Goal: Information Seeking & Learning: Learn about a topic

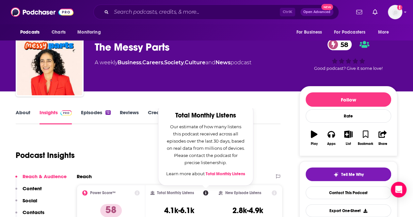
scroll to position [19, 0]
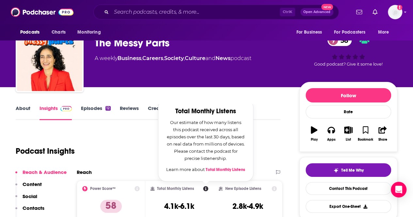
click at [277, 149] on div "Podcast Insights" at bounding box center [148, 149] width 265 height 38
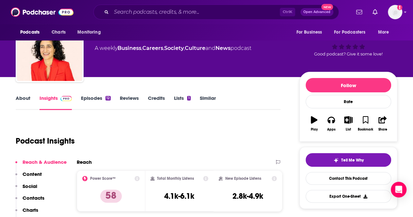
scroll to position [40, 0]
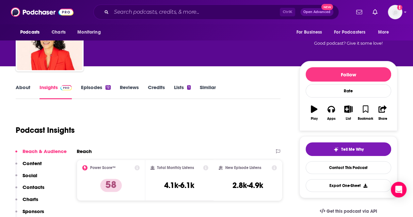
click at [25, 88] on link "About" at bounding box center [23, 91] width 15 height 15
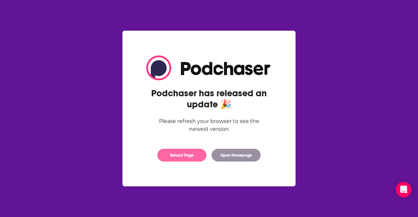
click at [183, 156] on button "Reload Page" at bounding box center [181, 155] width 49 height 13
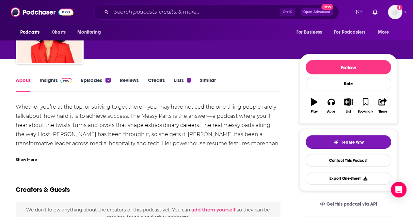
scroll to position [48, 0]
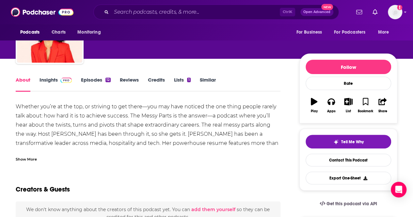
click at [29, 160] on div "Show More" at bounding box center [26, 159] width 21 height 6
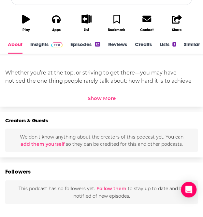
scroll to position [194, 0]
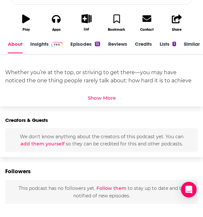
click at [104, 95] on div "Show More" at bounding box center [102, 98] width 28 height 6
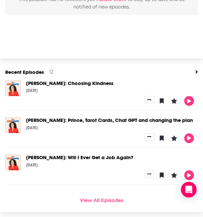
scroll to position [547, 0]
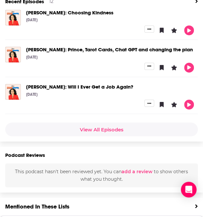
click at [91, 130] on link "View All Episodes" at bounding box center [101, 129] width 193 height 14
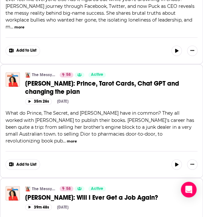
scroll to position [184, 0]
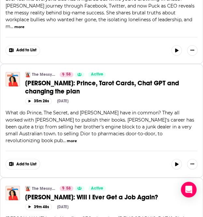
click at [77, 138] on button "more" at bounding box center [72, 141] width 10 height 6
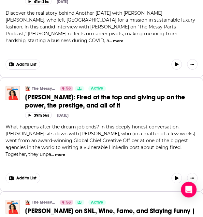
scroll to position [467, 0]
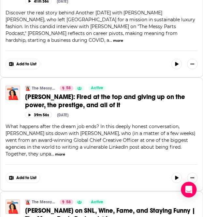
click at [55, 151] on button "more" at bounding box center [60, 154] width 10 height 6
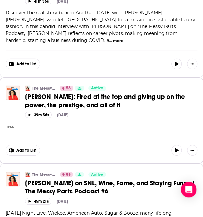
click at [10, 124] on button "less" at bounding box center [10, 127] width 7 height 6
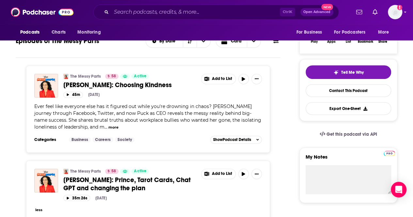
scroll to position [0, 0]
